Goal: Find specific page/section: Find specific page/section

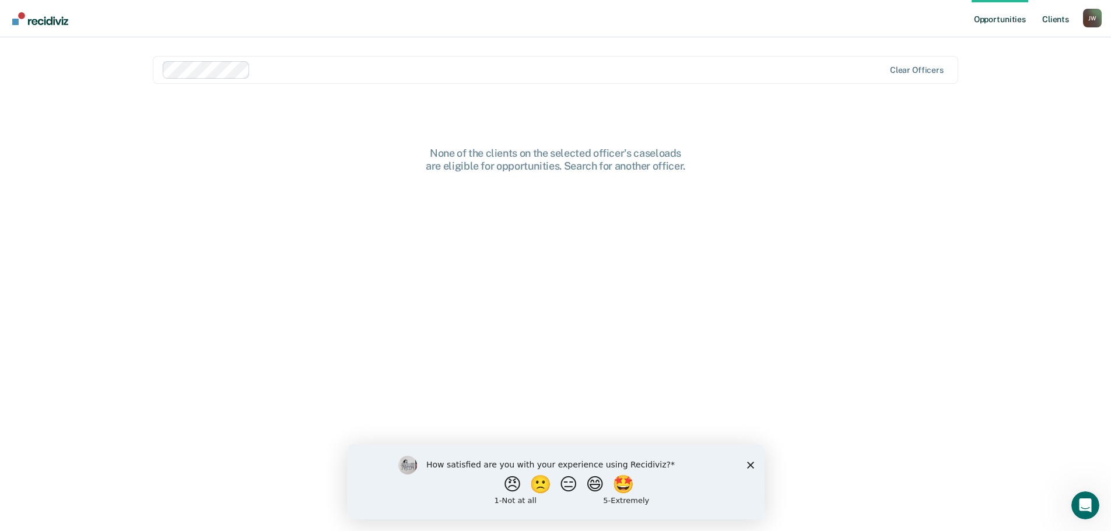
click at [1044, 19] on link "Client s" at bounding box center [1055, 18] width 31 height 37
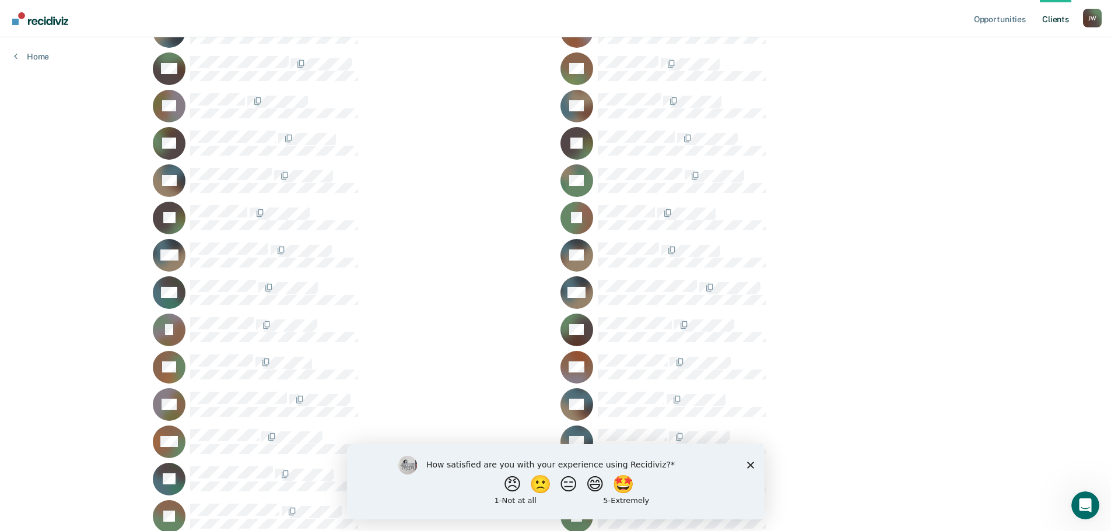
scroll to position [369, 0]
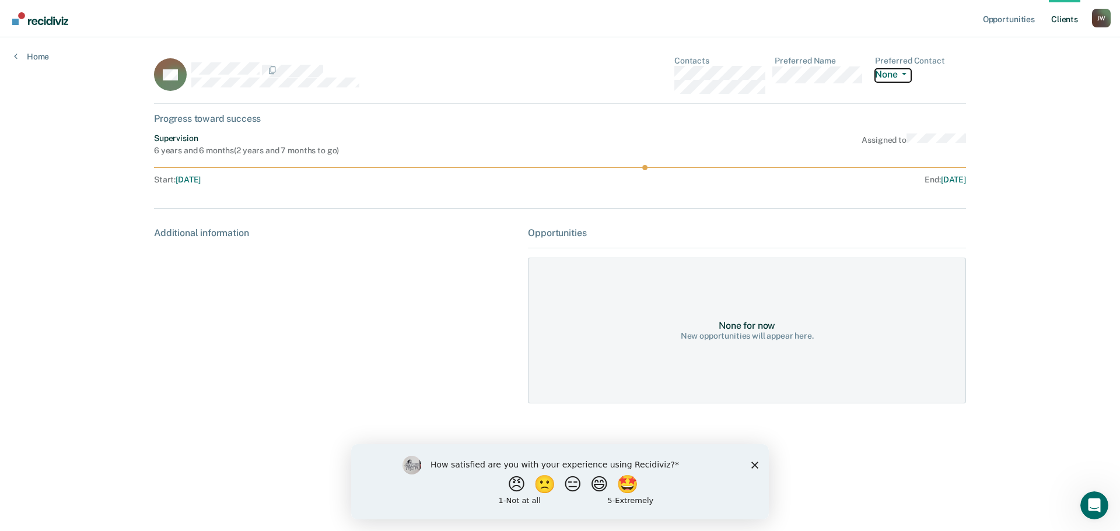
click at [892, 78] on button "None" at bounding box center [893, 75] width 36 height 13
click at [1021, 91] on div "Opportunities Client s [PERSON_NAME] [PERSON_NAME] Profile How it works Log Out…" at bounding box center [560, 265] width 1120 height 531
click at [752, 464] on icon "Close survey" at bounding box center [754, 464] width 7 height 7
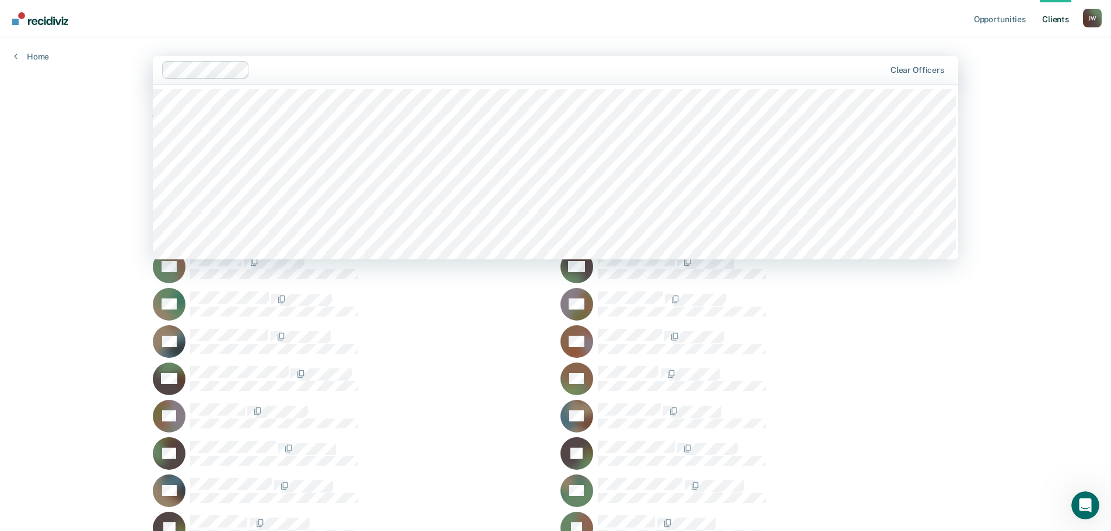
click at [104, 89] on div "Opportunities Client s [PERSON_NAME] [PERSON_NAME] Profile How it works Log Out…" at bounding box center [555, 538] width 1111 height 1076
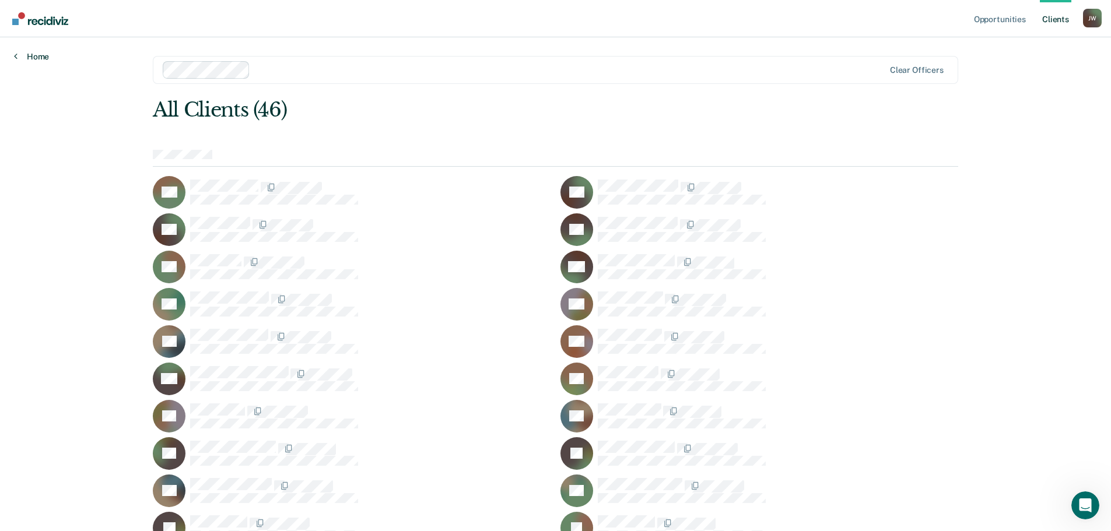
click at [15, 58] on icon at bounding box center [15, 55] width 3 height 9
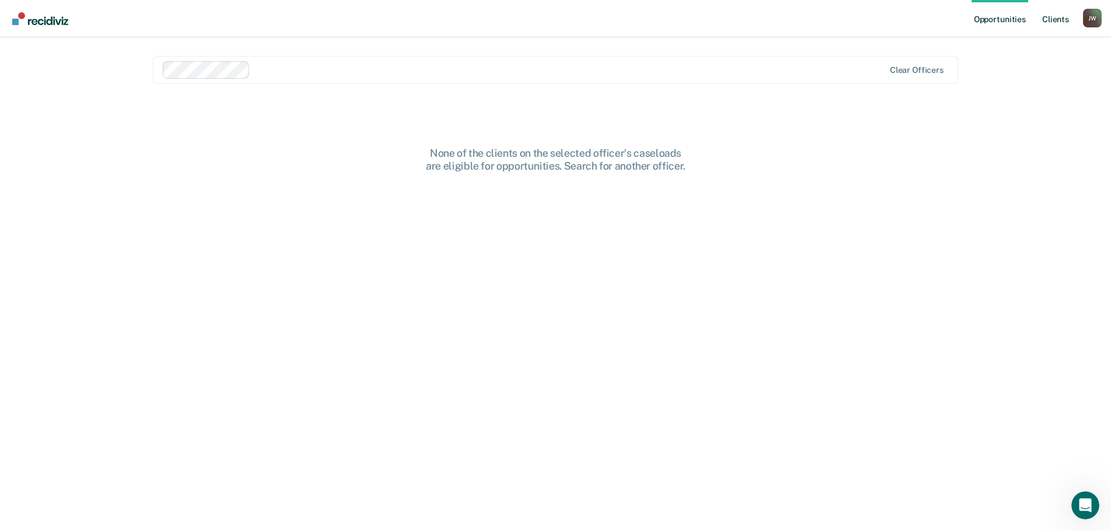
click at [1055, 19] on link "Client s" at bounding box center [1055, 18] width 31 height 37
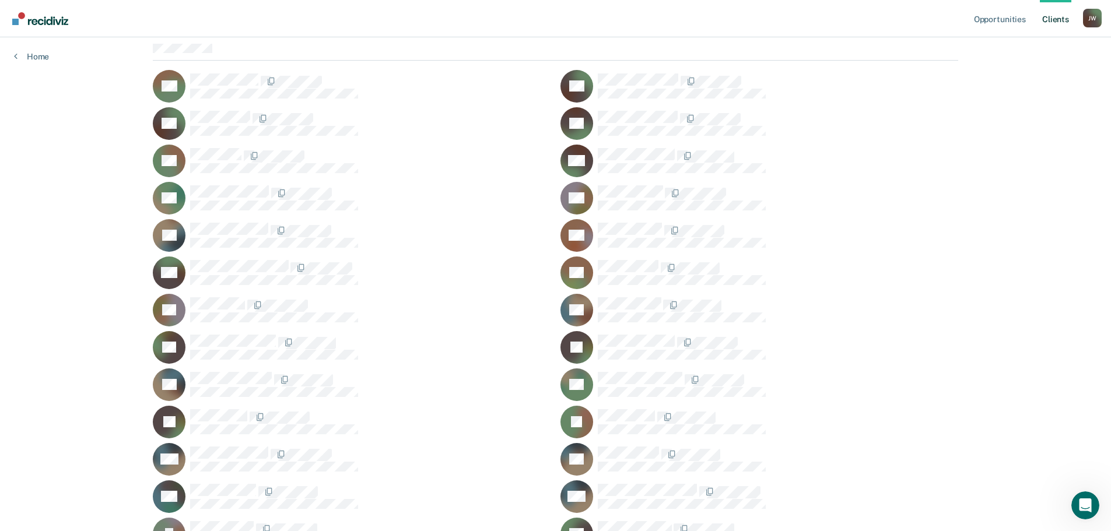
scroll to position [117, 0]
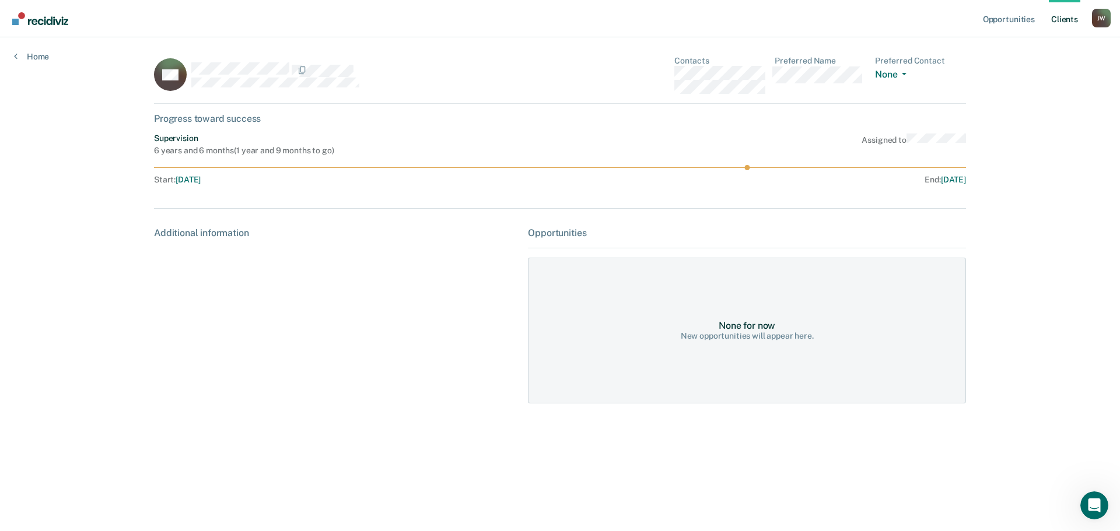
click at [206, 234] on div "Additional information" at bounding box center [336, 232] width 364 height 11
click at [21, 57] on link "Home" at bounding box center [31, 56] width 35 height 10
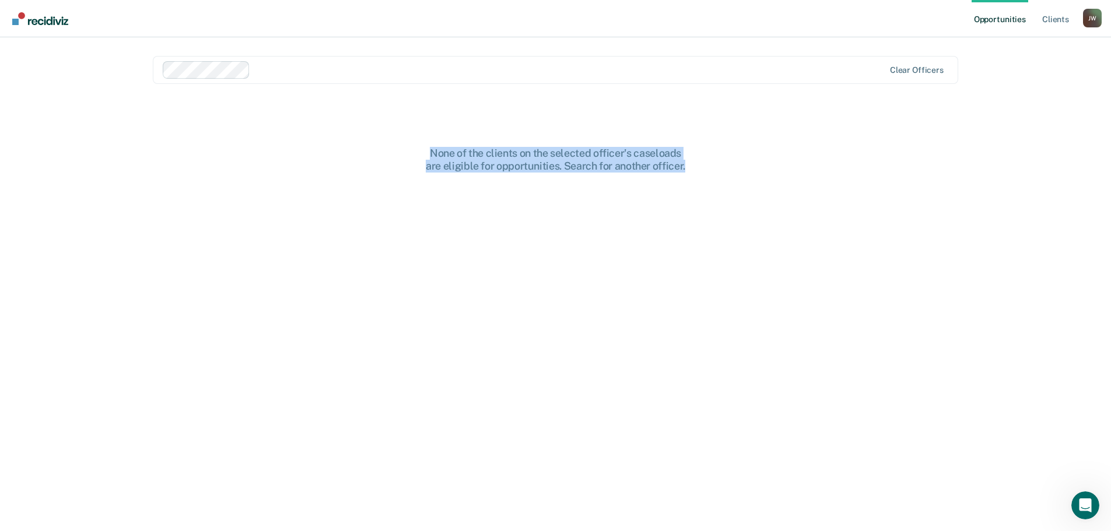
drag, startPoint x: 690, startPoint y: 167, endPoint x: 428, endPoint y: 151, distance: 262.9
click at [428, 151] on div "None of the clients on the selected officer's caseloads are eligible for opport…" at bounding box center [555, 159] width 373 height 25
copy div "None of the clients on the selected officer's caseloads are eligible for opport…"
click at [755, 324] on div "None of the clients on the selected officer's caseloads are eligible for opport…" at bounding box center [555, 347] width 805 height 401
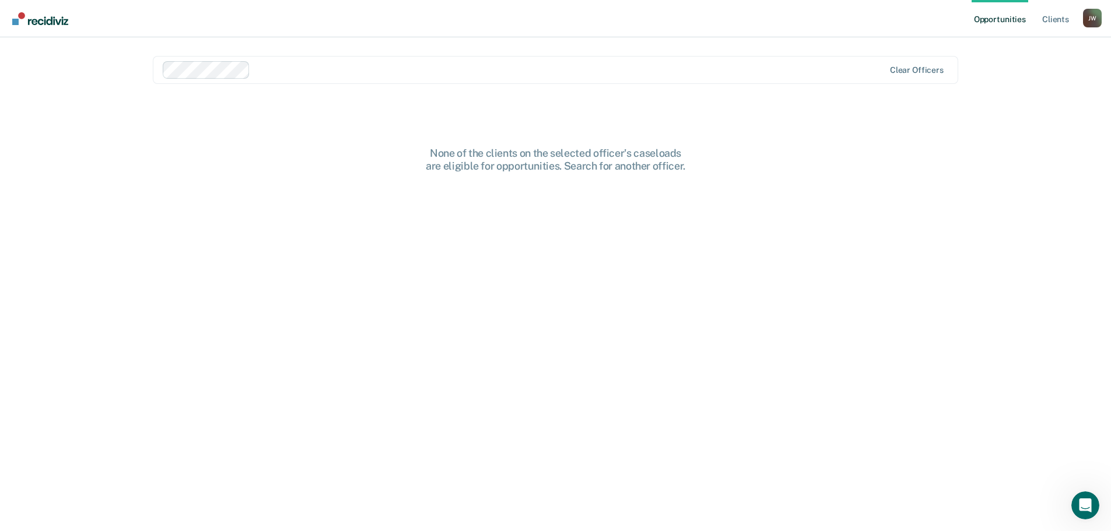
click at [51, 20] on img "Go to Recidiviz Home" at bounding box center [40, 18] width 56 height 13
